Goal: Navigation & Orientation: Find specific page/section

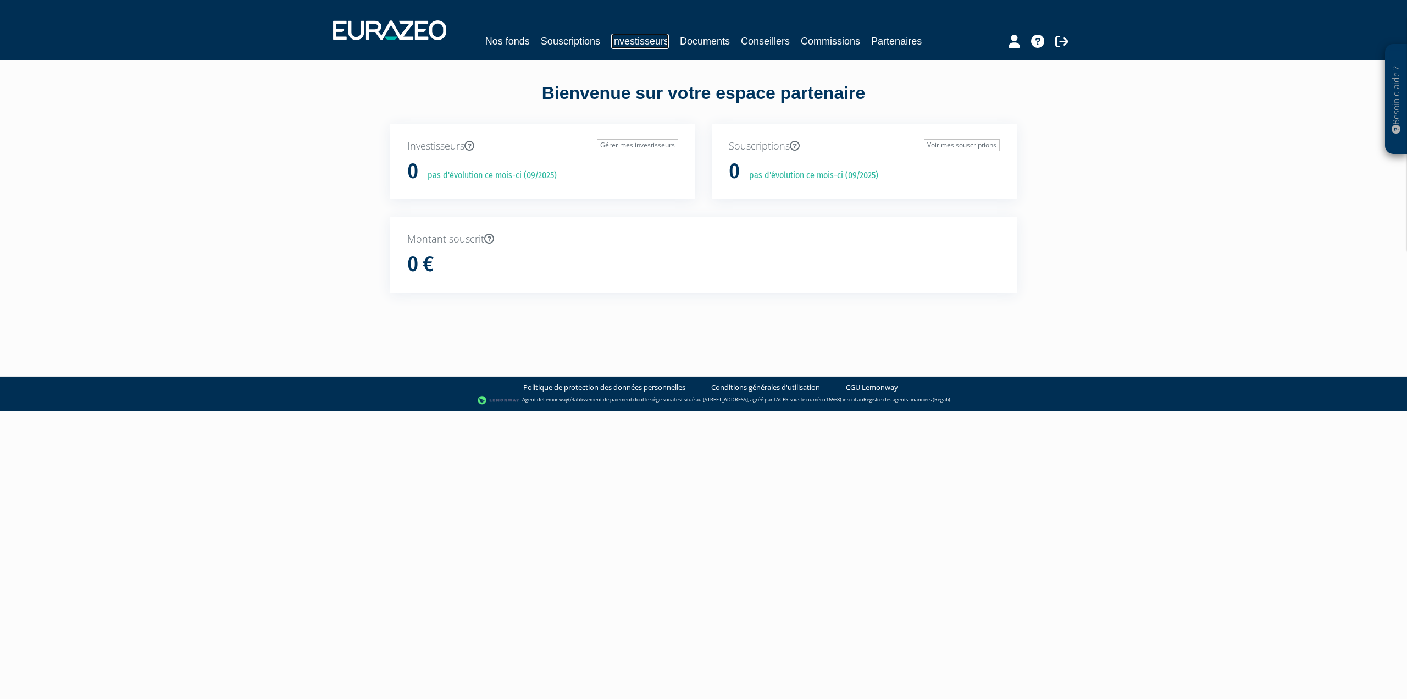
click at [629, 48] on link "Investisseurs" at bounding box center [640, 41] width 58 height 15
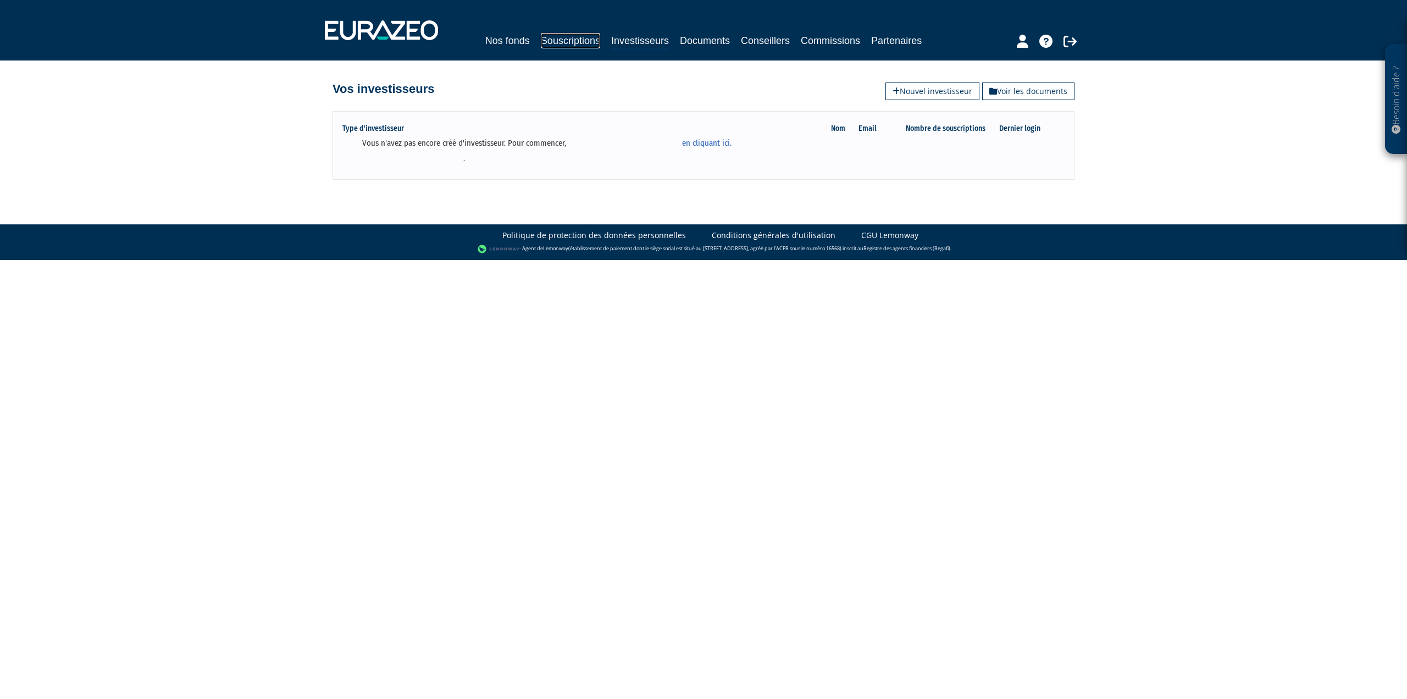
click at [587, 42] on link "Souscriptions" at bounding box center [570, 40] width 59 height 15
click at [565, 38] on link "Souscriptions" at bounding box center [570, 40] width 59 height 15
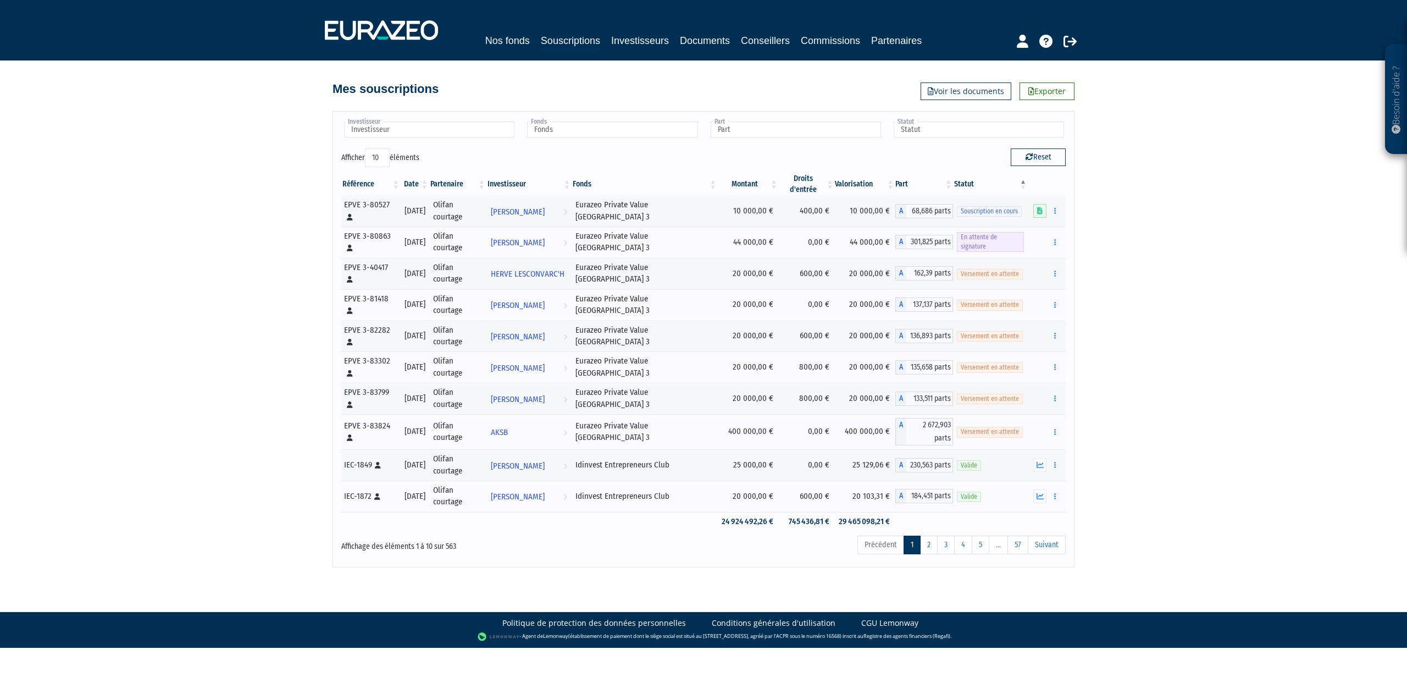
click at [423, 179] on th "Date" at bounding box center [415, 184] width 29 height 22
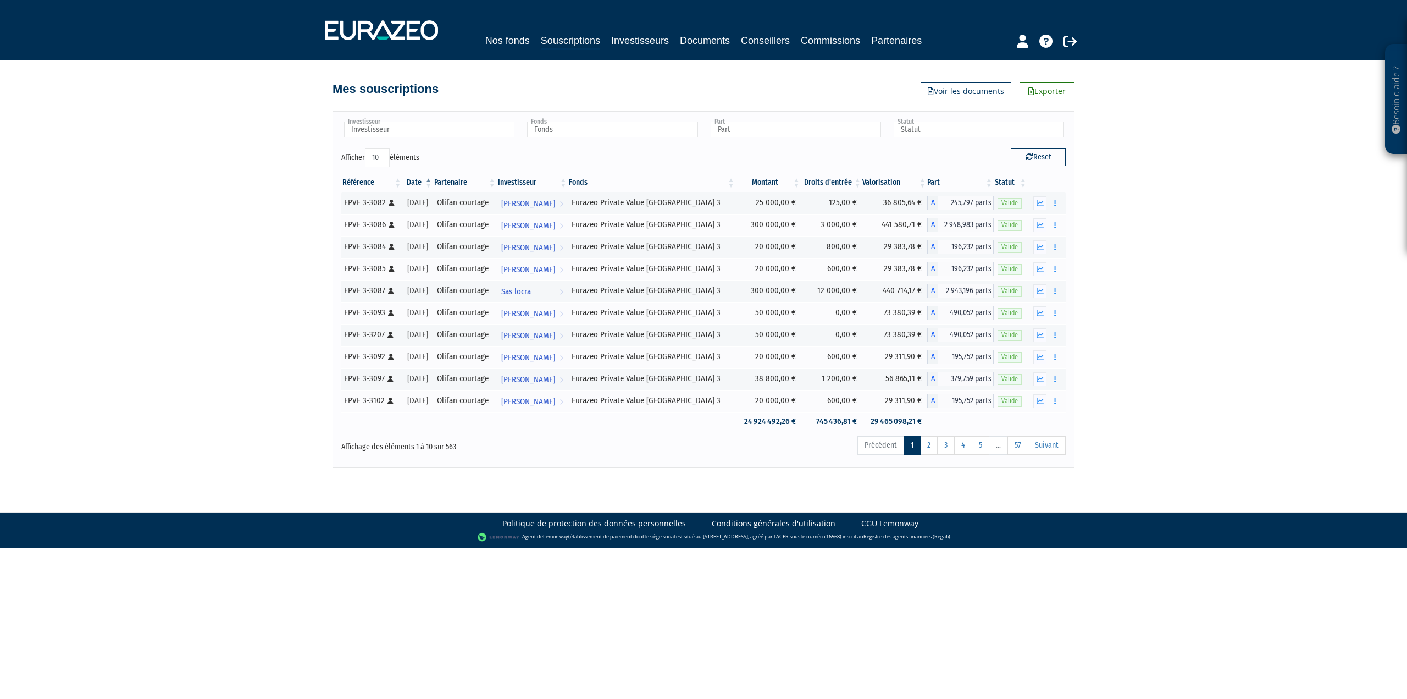
click at [423, 179] on th "Date" at bounding box center [417, 182] width 31 height 19
